Goal: Information Seeking & Learning: Learn about a topic

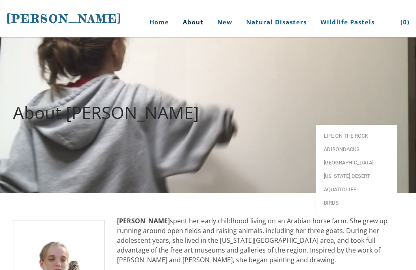
click at [363, 129] on link "Life on the Rock" at bounding box center [356, 135] width 81 height 13
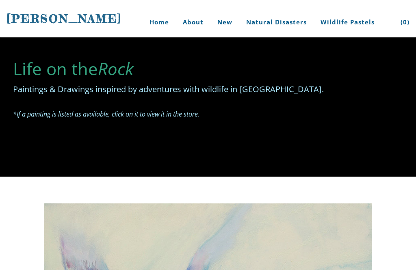
click at [159, 14] on link "Home" at bounding box center [156, 22] width 38 height 30
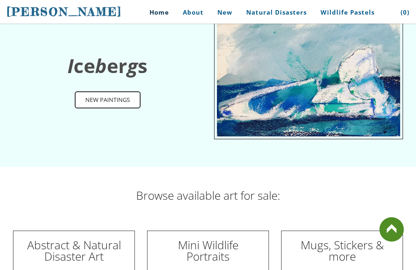
scroll to position [2176, 0]
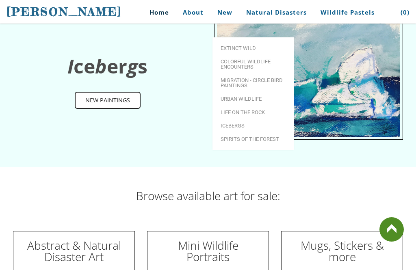
click at [223, 41] on link "Extinct Wild" at bounding box center [253, 47] width 81 height 13
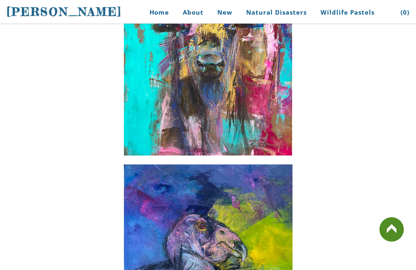
scroll to position [229, 0]
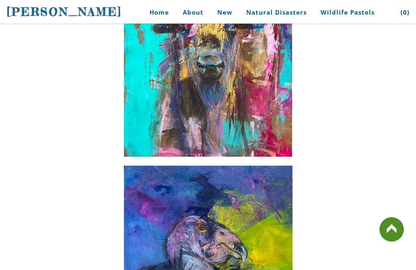
click at [157, 13] on link "Home" at bounding box center [156, 12] width 38 height 18
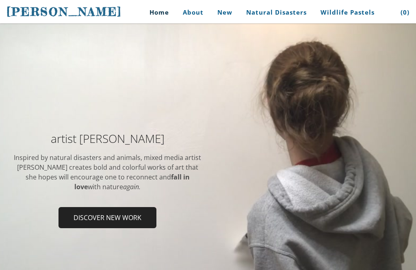
scroll to position [50, 0]
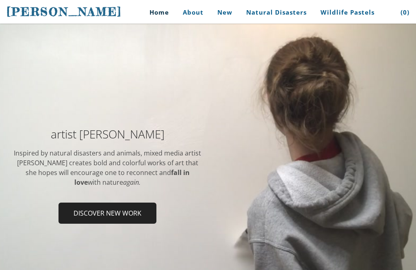
click at [164, 130] on h2 "artist Stephanie Peters" at bounding box center [107, 133] width 189 height 11
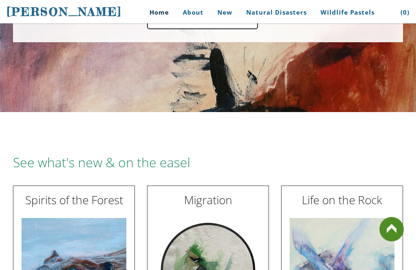
scroll to position [783, 0]
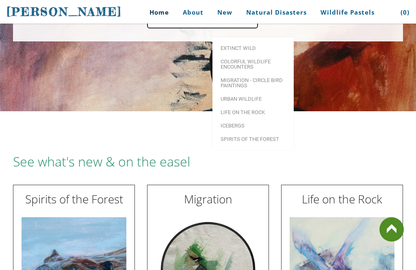
click at [242, 46] on span "Extinct Wild" at bounding box center [253, 48] width 65 height 5
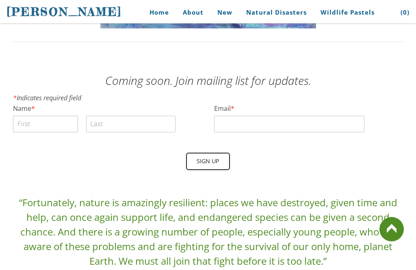
scroll to position [994, 0]
click at [205, 32] on link "Biography" at bounding box center [219, 37] width 81 height 13
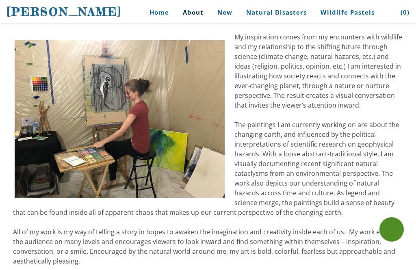
scroll to position [746, 0]
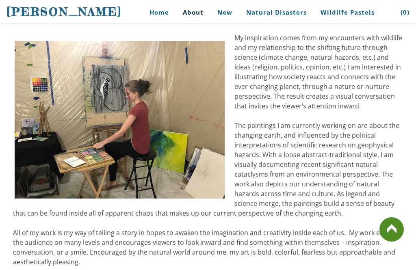
click at [388, 242] on link at bounding box center [392, 230] width 24 height 24
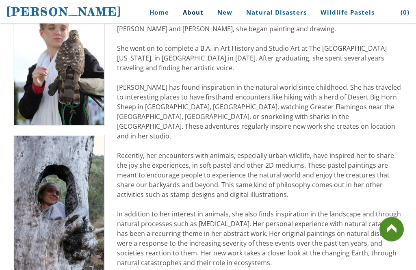
scroll to position [0, 0]
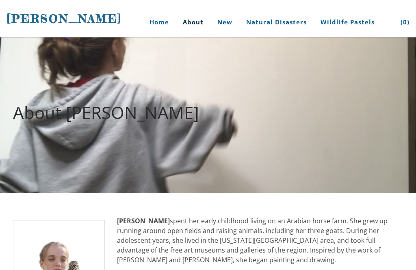
click at [161, 21] on link "Home" at bounding box center [156, 22] width 38 height 30
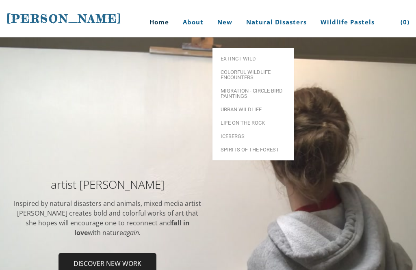
click at [240, 65] on link "Colorful Wildlife Encounters" at bounding box center [253, 74] width 81 height 19
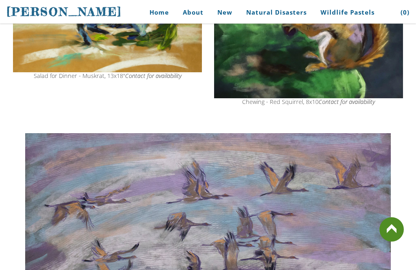
scroll to position [421, 0]
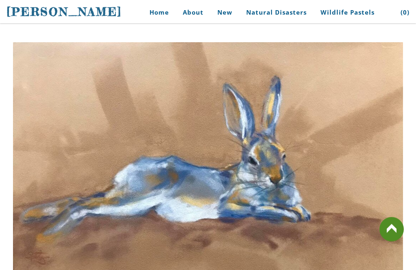
click at [34, 115] on img at bounding box center [208, 179] width 390 height 272
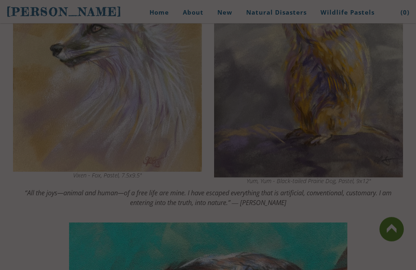
scroll to position [1538, 0]
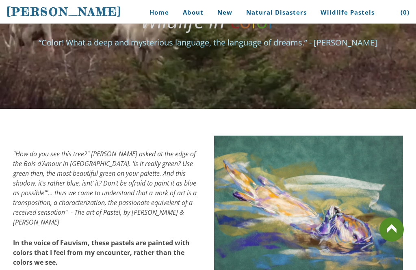
scroll to position [0, 0]
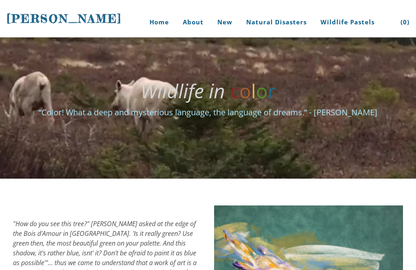
click at [155, 18] on link "Home" at bounding box center [156, 22] width 38 height 30
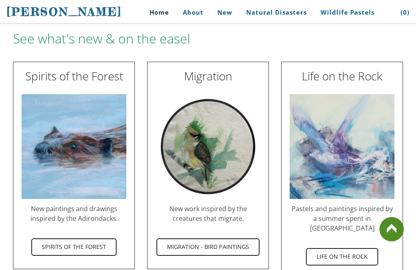
scroll to position [907, 0]
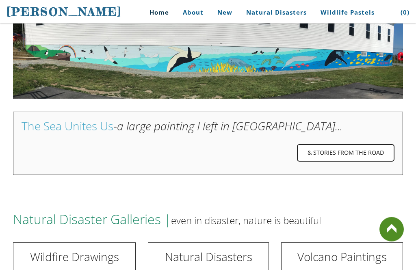
click at [71, 223] on div "See what's new & on the easel Spirits of the Forest New paintings and drawings …" at bounding box center [208, 264] width 390 height 1225
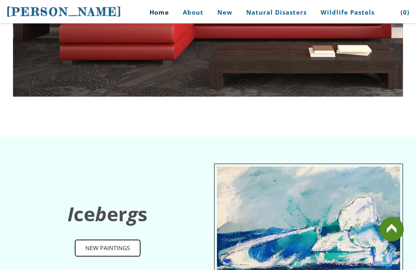
scroll to position [2028, 0]
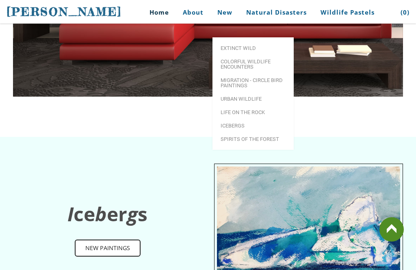
click at [216, 41] on link "Extinct Wild" at bounding box center [253, 47] width 81 height 13
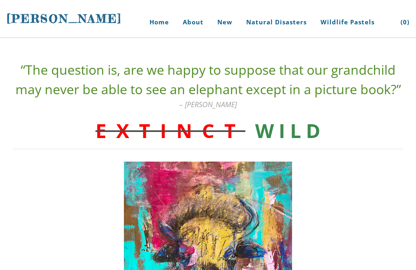
click at [159, 15] on link "Home" at bounding box center [156, 22] width 38 height 30
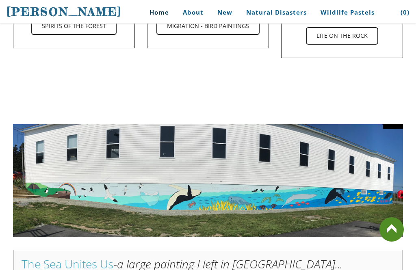
scroll to position [1127, 0]
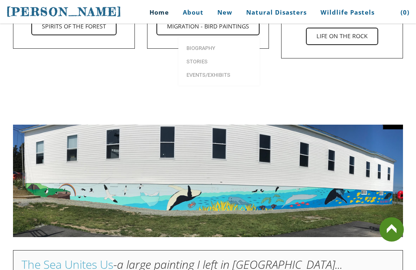
click at [187, 46] on span "Biography" at bounding box center [219, 48] width 65 height 5
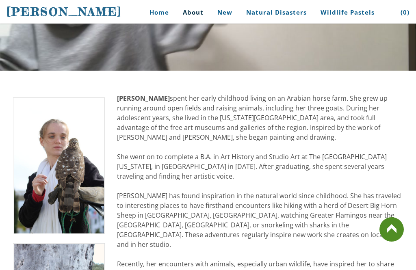
scroll to position [122, 0]
